Goal: Obtain resource: Obtain resource

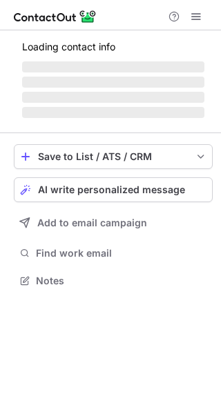
scroll to position [267, 221]
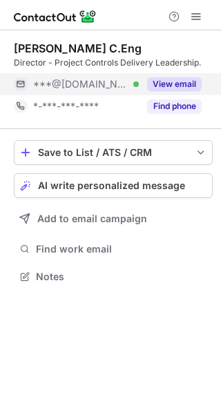
click at [174, 83] on button "View email" at bounding box center [174, 84] width 54 height 14
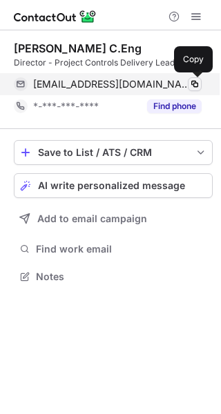
click at [194, 87] on span at bounding box center [194, 84] width 11 height 11
